Goal: Task Accomplishment & Management: Manage account settings

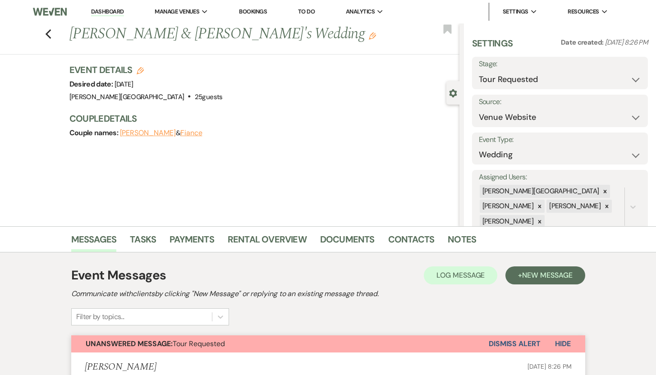
click at [109, 10] on link "Dashboard" at bounding box center [107, 12] width 32 height 9
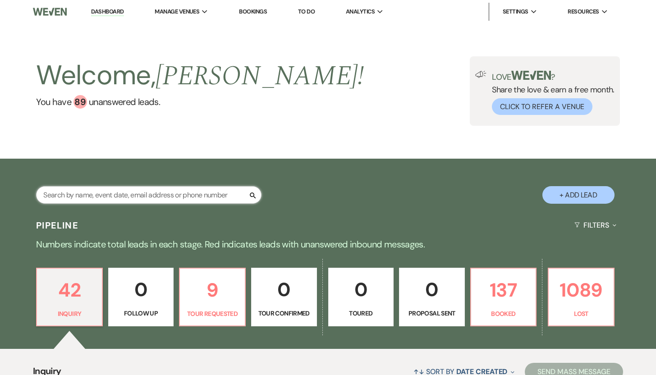
click at [96, 196] on input "text" at bounding box center [148, 195] width 225 height 18
paste input "[DEMOGRAPHIC_DATA]"
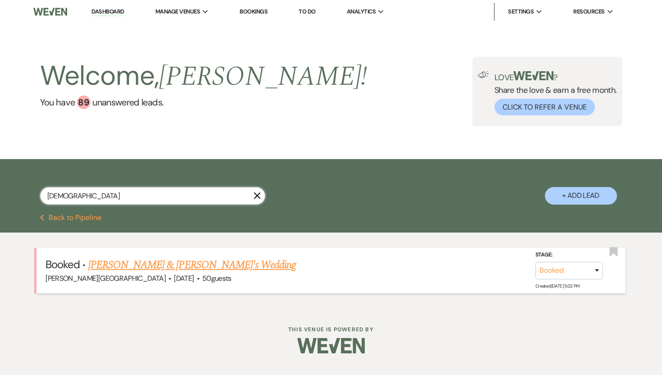
type input "[DEMOGRAPHIC_DATA]"
click at [129, 264] on link "[PERSON_NAME] & [PERSON_NAME]'s Wedding" at bounding box center [192, 265] width 208 height 16
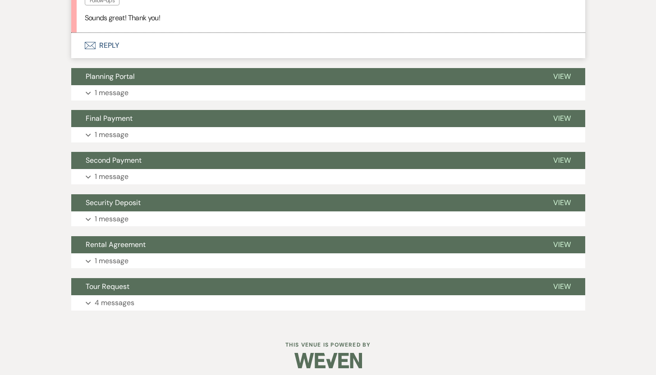
scroll to position [456, 0]
